Goal: Task Accomplishment & Management: Manage account settings

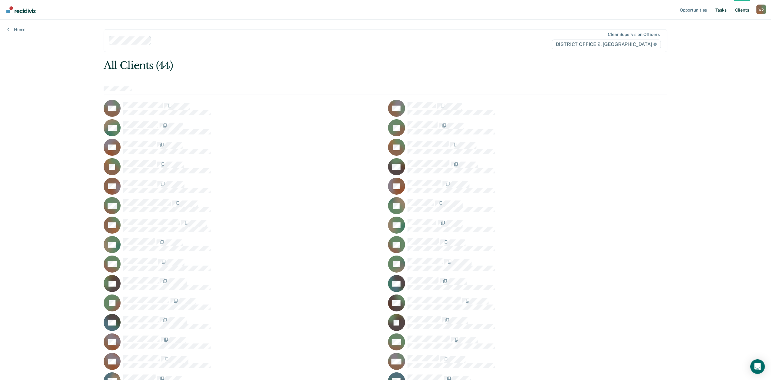
click at [717, 9] on link "Tasks" at bounding box center [720, 9] width 13 height 19
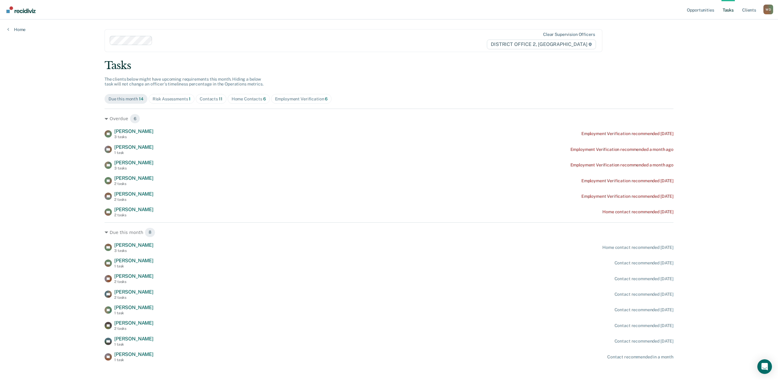
click at [253, 96] on div "Home Contacts 6" at bounding box center [249, 98] width 34 height 5
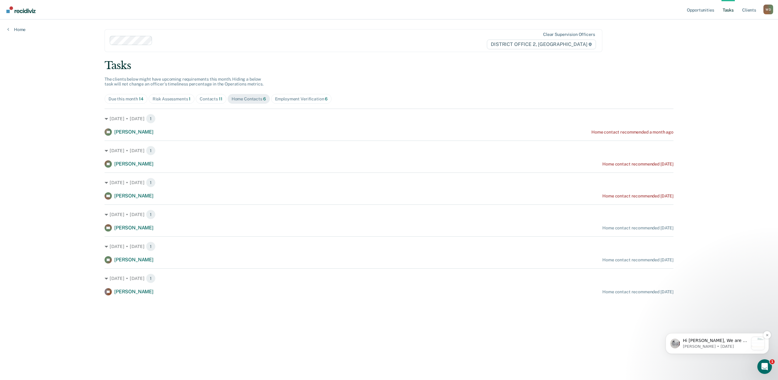
click at [713, 345] on p "[PERSON_NAME] • [DATE]" at bounding box center [716, 345] width 66 height 5
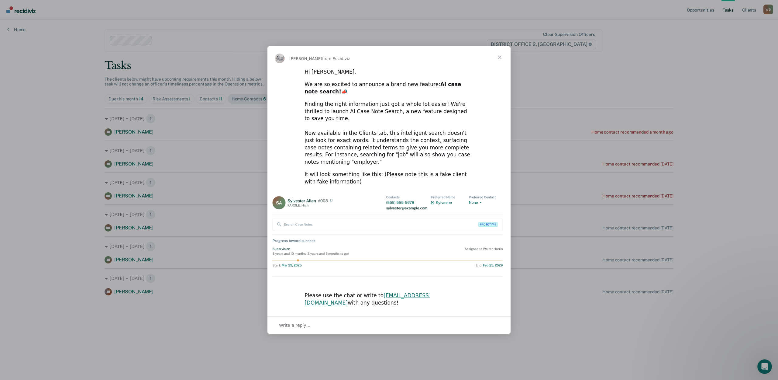
click at [501, 67] on span "Close" at bounding box center [500, 57] width 22 height 22
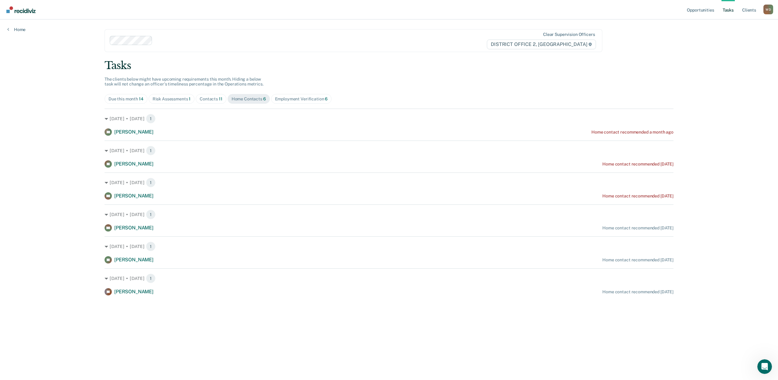
click at [163, 313] on main "Clear supervision officers DISTRICT OFFICE 2, LEWISTON Tasks The clients below …" at bounding box center [388, 192] width 583 height 346
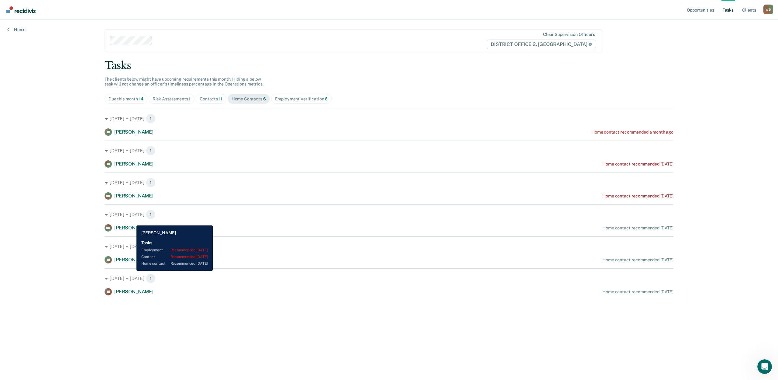
click at [132, 225] on span "[PERSON_NAME]" at bounding box center [133, 228] width 39 height 6
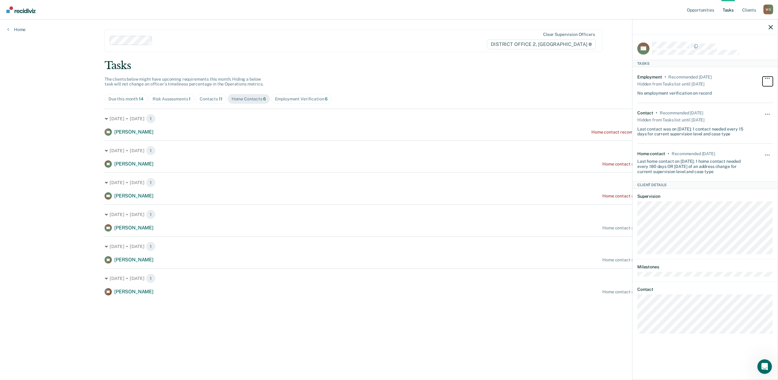
click at [769, 78] on span "button" at bounding box center [769, 78] width 1 height 1
click at [769, 112] on button "button" at bounding box center [767, 117] width 10 height 10
click at [768, 153] on button "button" at bounding box center [767, 158] width 10 height 10
click at [746, 204] on button "90 days" at bounding box center [751, 203] width 44 height 10
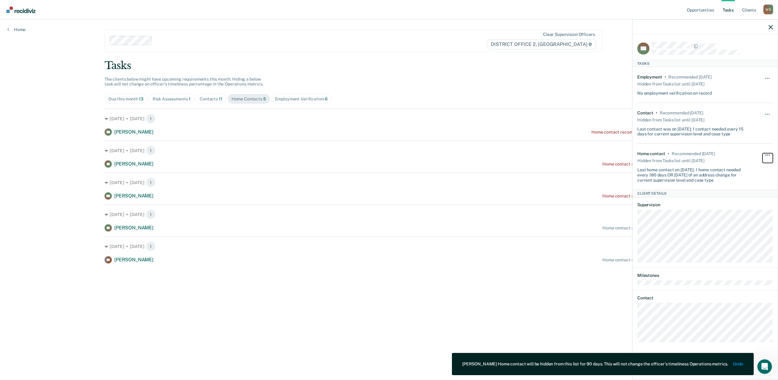
click at [768, 154] on button "button" at bounding box center [767, 158] width 10 height 10
click at [754, 170] on button "Unhide" at bounding box center [751, 172] width 34 height 10
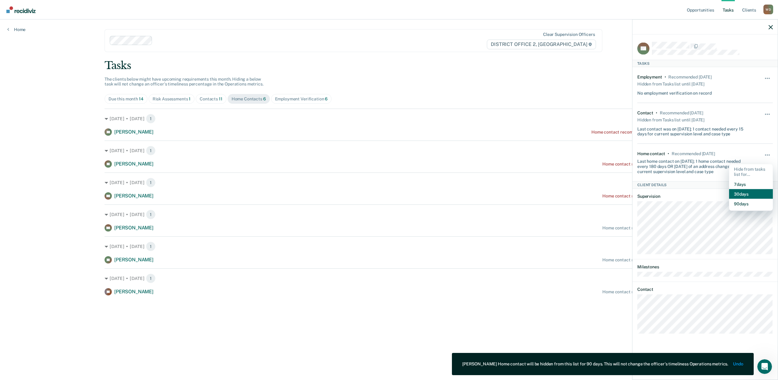
click at [745, 190] on button "30 days" at bounding box center [751, 194] width 44 height 10
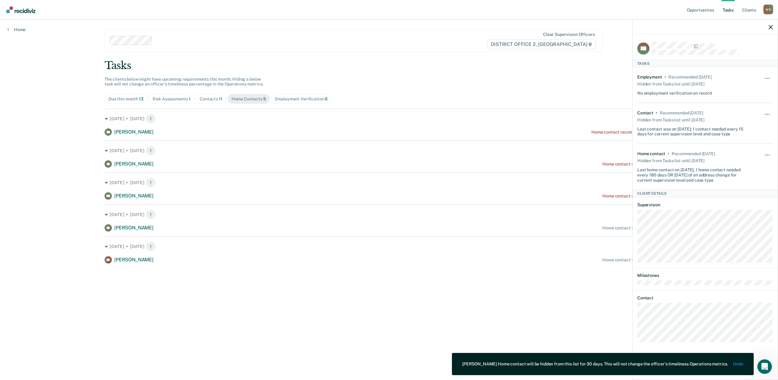
click at [537, 285] on main "Clear supervision officers DISTRICT OFFICE 2, LEWISTON Tasks The clients below …" at bounding box center [388, 192] width 583 height 346
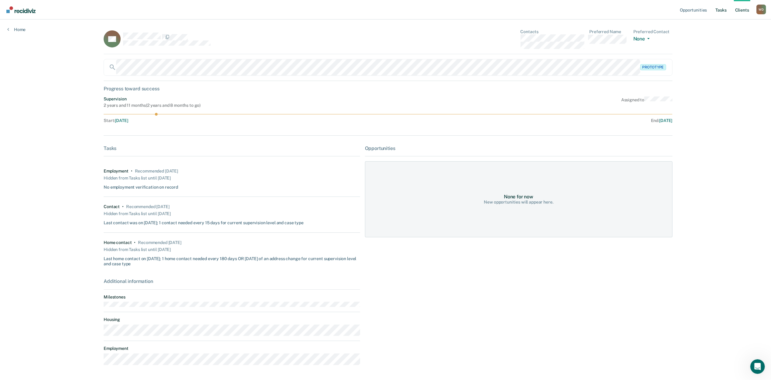
click at [721, 11] on link "Tasks" at bounding box center [720, 9] width 13 height 19
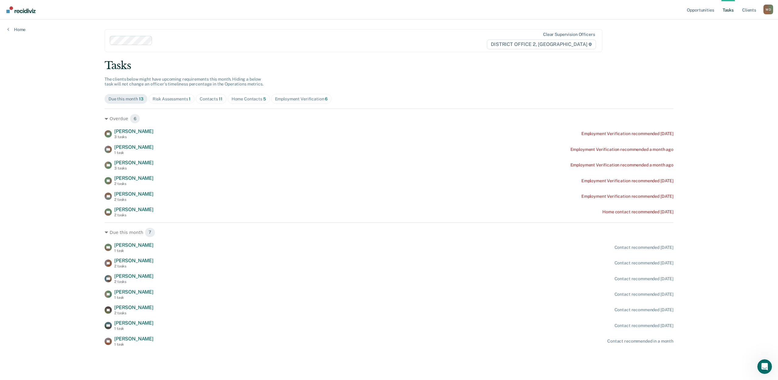
click at [354, 63] on div "Tasks" at bounding box center [389, 65] width 569 height 12
click at [285, 96] on div "Employment Verification 6" at bounding box center [301, 98] width 53 height 5
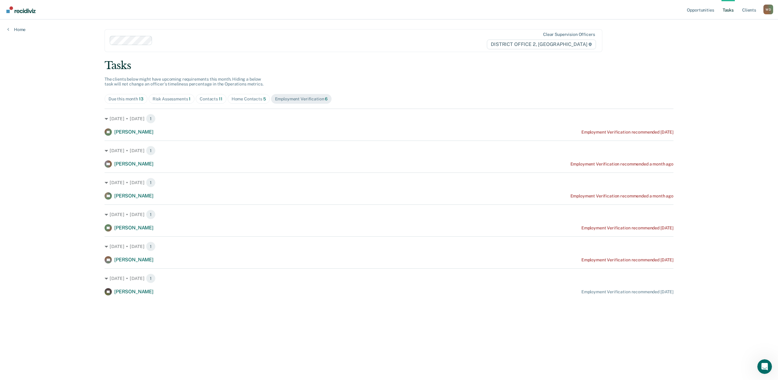
click at [242, 94] on span "Home Contacts 5" at bounding box center [249, 99] width 42 height 10
drag, startPoint x: 210, startPoint y: 93, endPoint x: 224, endPoint y: 97, distance: 14.1
click at [215, 95] on span "Contacts 11" at bounding box center [211, 99] width 31 height 10
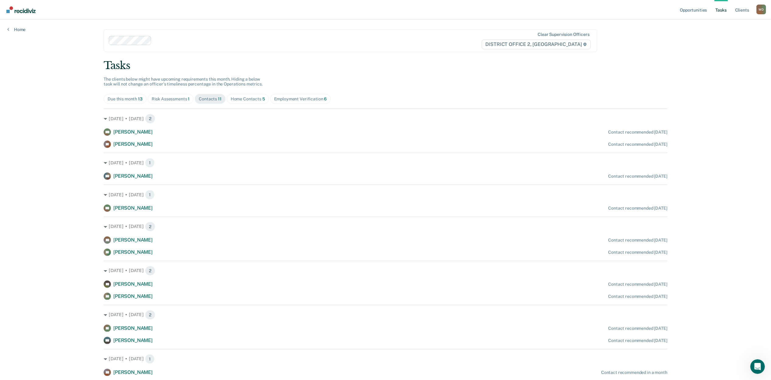
click at [393, 63] on div "Tasks" at bounding box center [386, 65] width 564 height 12
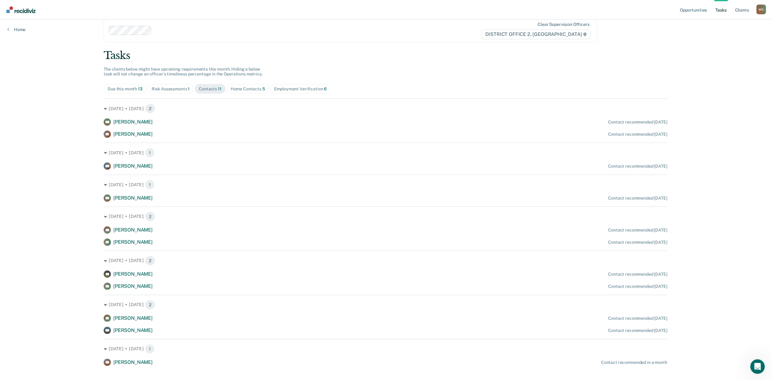
scroll to position [13, 0]
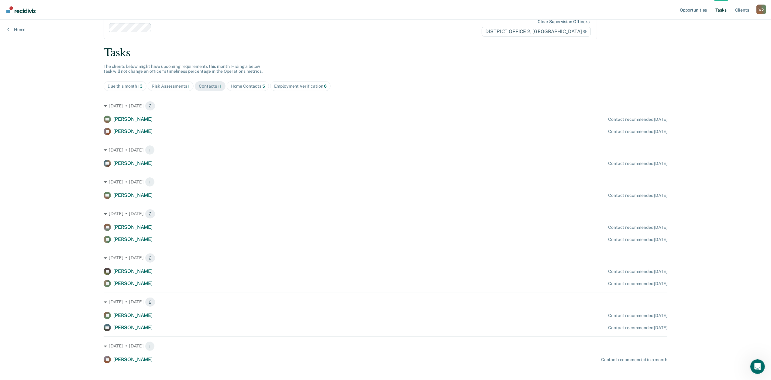
click at [25, 113] on div "Opportunities Tasks Client s [PERSON_NAME] [PERSON_NAME] Profile How it works L…" at bounding box center [385, 187] width 771 height 400
click at [175, 84] on div "Risk Assessments 1" at bounding box center [171, 86] width 38 height 5
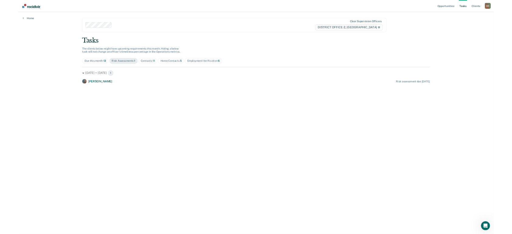
scroll to position [0, 0]
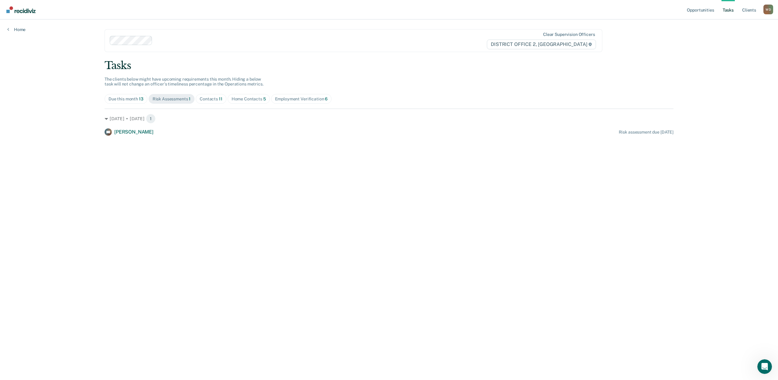
click at [54, 149] on div "Opportunities Tasks Client s [PERSON_NAME] [PERSON_NAME] Profile How it works L…" at bounding box center [389, 190] width 778 height 380
click at [121, 96] on div "Due this month 13" at bounding box center [125, 98] width 35 height 5
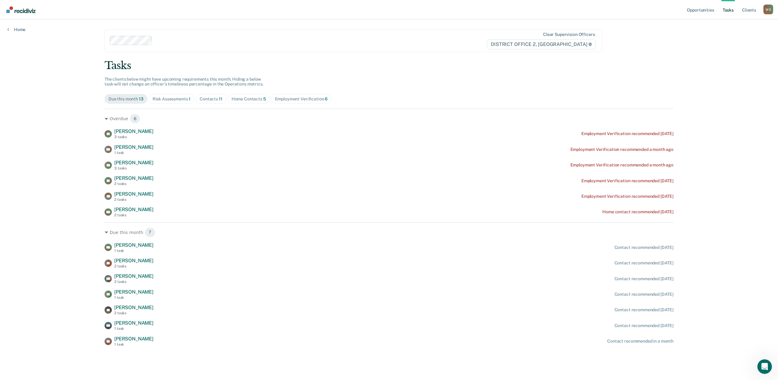
click at [210, 96] on div "Contacts 11" at bounding box center [211, 98] width 23 height 5
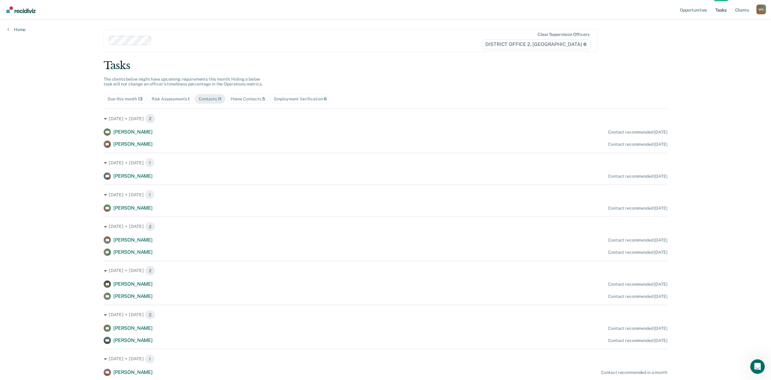
click at [249, 96] on div "Home Contacts 5" at bounding box center [248, 98] width 34 height 5
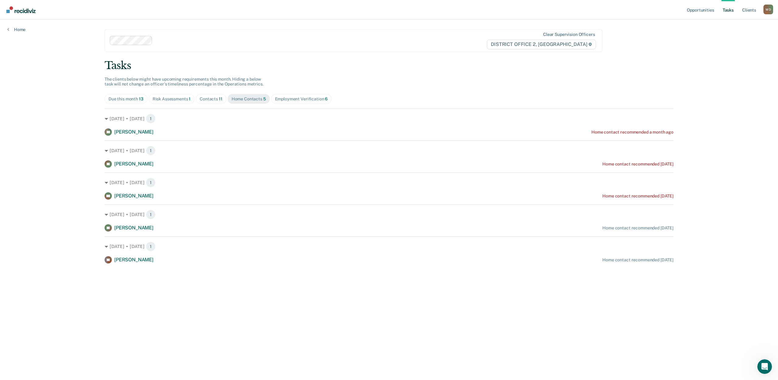
click at [287, 96] on div "Employment Verification 6" at bounding box center [301, 98] width 53 height 5
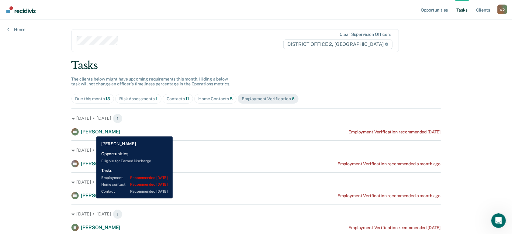
click at [92, 132] on span "[PERSON_NAME]" at bounding box center [100, 132] width 39 height 6
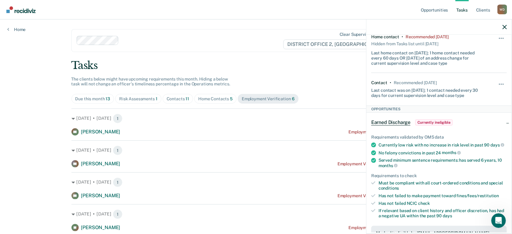
scroll to position [122, 0]
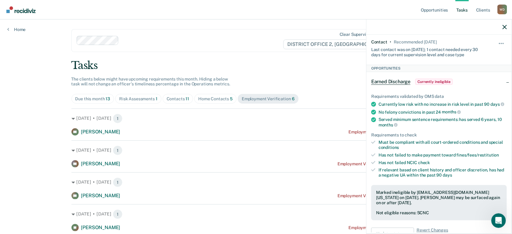
click at [320, 78] on div "Tasks The clients below might have upcoming requirements this month. Hiding a b…" at bounding box center [255, 177] width 369 height 236
click at [505, 26] on icon "button" at bounding box center [504, 27] width 4 height 4
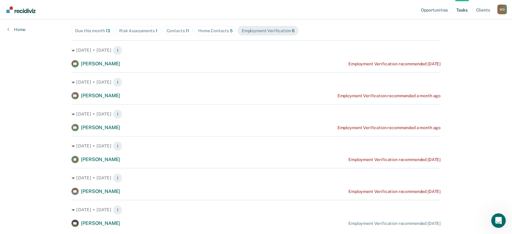
scroll to position [81, 0]
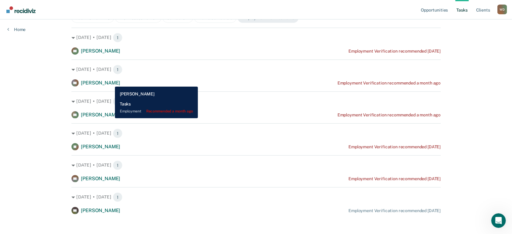
click at [110, 82] on span "[PERSON_NAME]" at bounding box center [100, 83] width 39 height 6
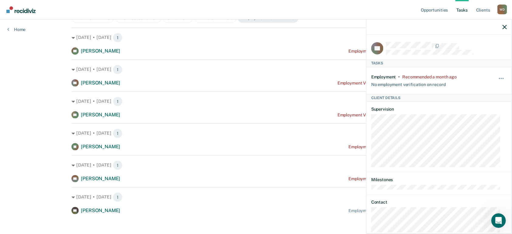
click at [502, 27] on div at bounding box center [438, 26] width 145 height 15
click at [509, 26] on div at bounding box center [438, 26] width 145 height 15
click at [505, 27] on icon "button" at bounding box center [504, 27] width 4 height 4
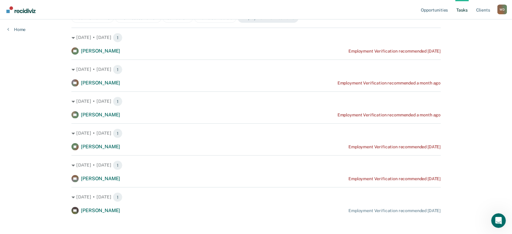
click at [28, 110] on div "Opportunities Tasks Client s [PERSON_NAME] [PERSON_NAME] Profile How it works L…" at bounding box center [256, 78] width 512 height 319
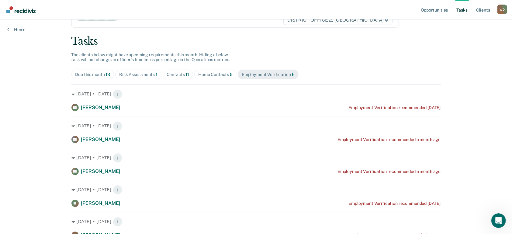
scroll to position [0, 0]
